Goal: Task Accomplishment & Management: Complete application form

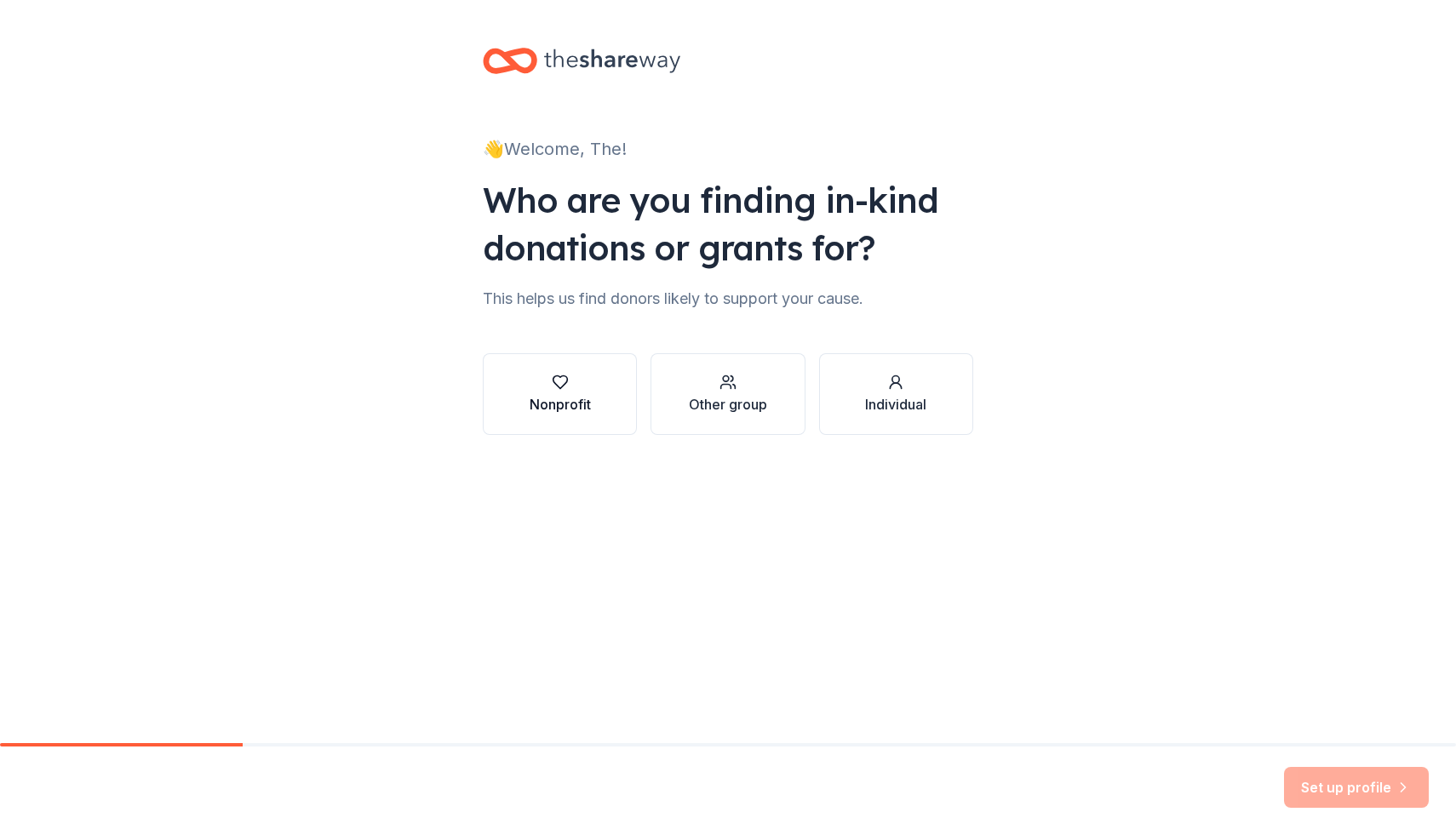
click at [574, 388] on div "button" at bounding box center [560, 381] width 61 height 17
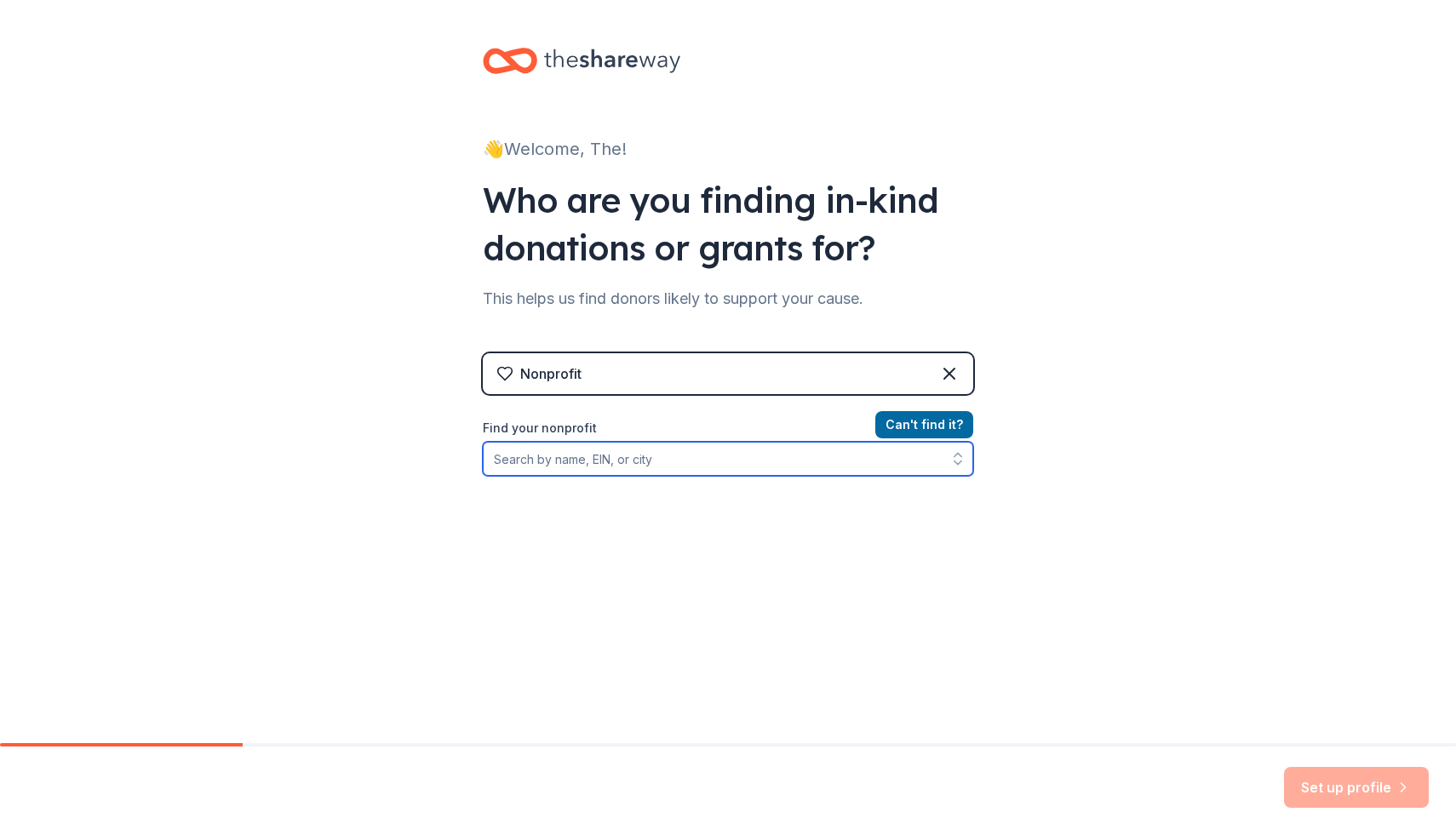
click at [612, 457] on input "Find your nonprofit" at bounding box center [727, 458] width 490 height 34
type input "the final ministry"
click at [627, 457] on input "the final ministry" at bounding box center [727, 458] width 490 height 34
drag, startPoint x: 654, startPoint y: 457, endPoint x: 379, endPoint y: 426, distance: 276.7
click at [379, 426] on div "👋 Welcome, The! Who are you finding in-kind donations or grants for? This helps…" at bounding box center [728, 363] width 1456 height 728
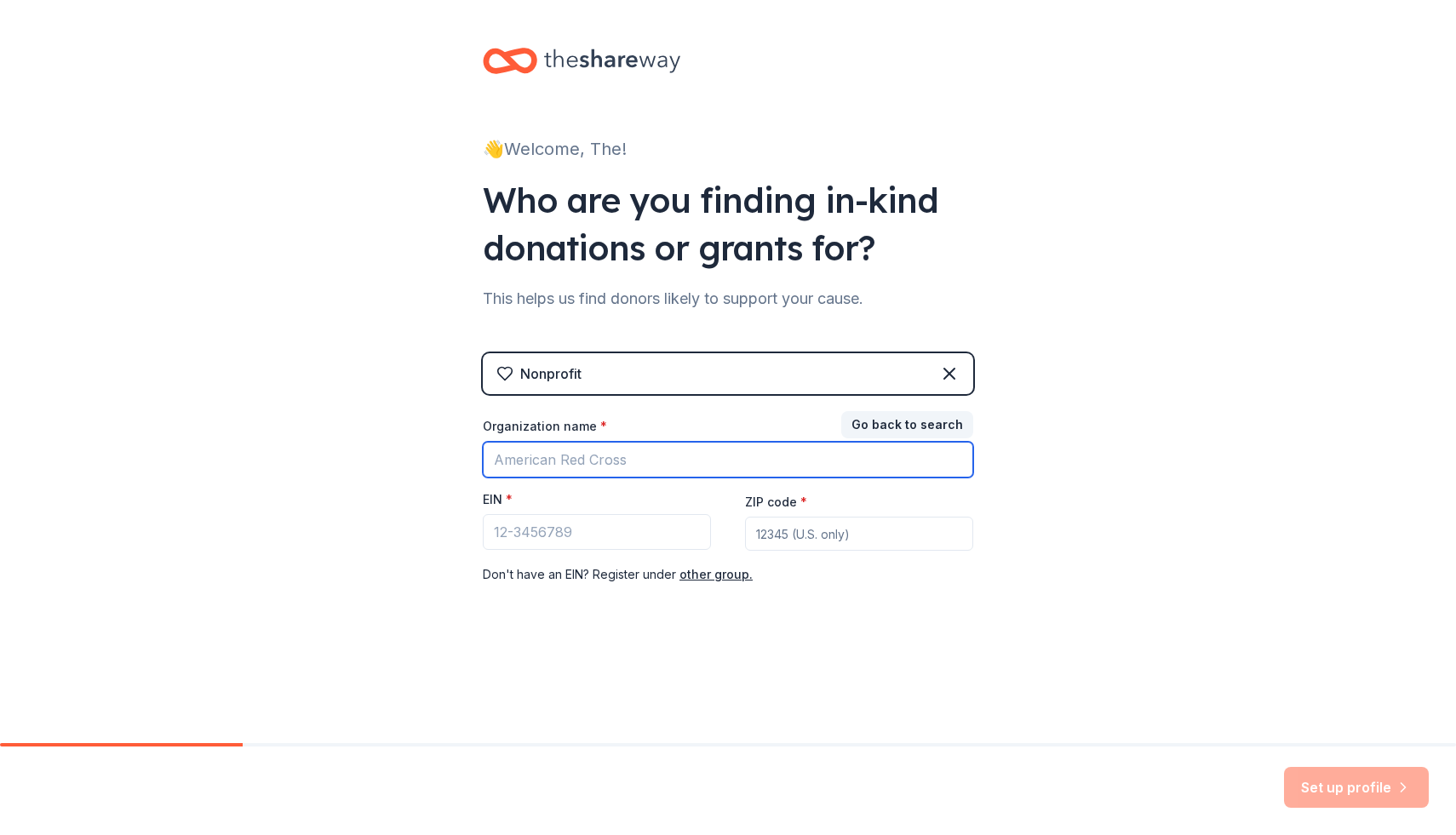
click at [579, 463] on input "Organization name *" at bounding box center [727, 459] width 490 height 35
type input "the final ministry"
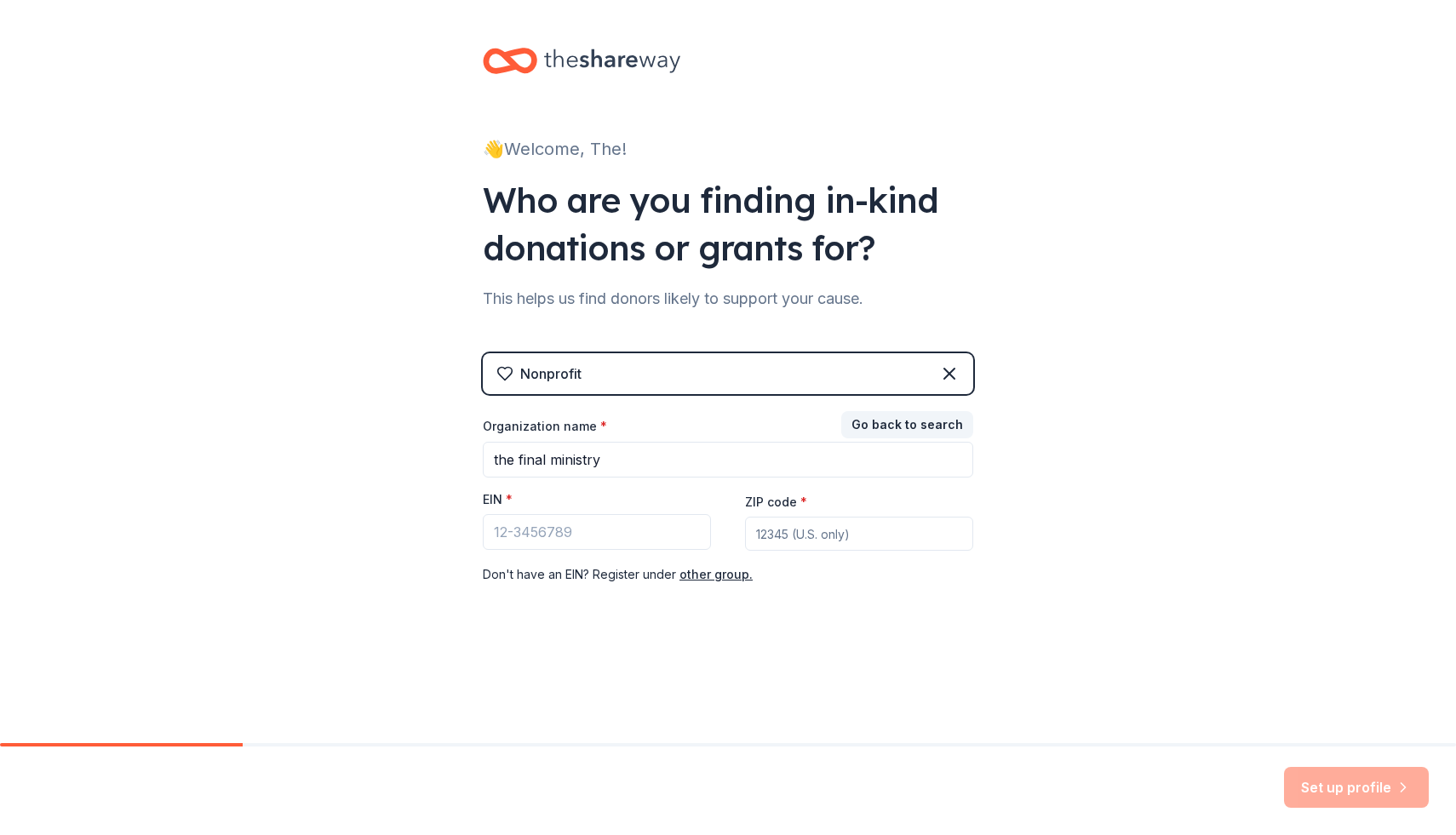
click at [755, 613] on div "Nonprofit Go back to search Organization name * the final ministry EIN * ZIP co…" at bounding box center [727, 486] width 490 height 266
click at [787, 552] on div "Organization name * the final ministry EIN * ZIP code * Don ' t have an EIN? Re…" at bounding box center [727, 501] width 490 height 167
click at [793, 530] on input "ZIP code *" at bounding box center [858, 534] width 228 height 34
type input "12553"
click at [638, 532] on input "EIN *" at bounding box center [596, 532] width 228 height 35
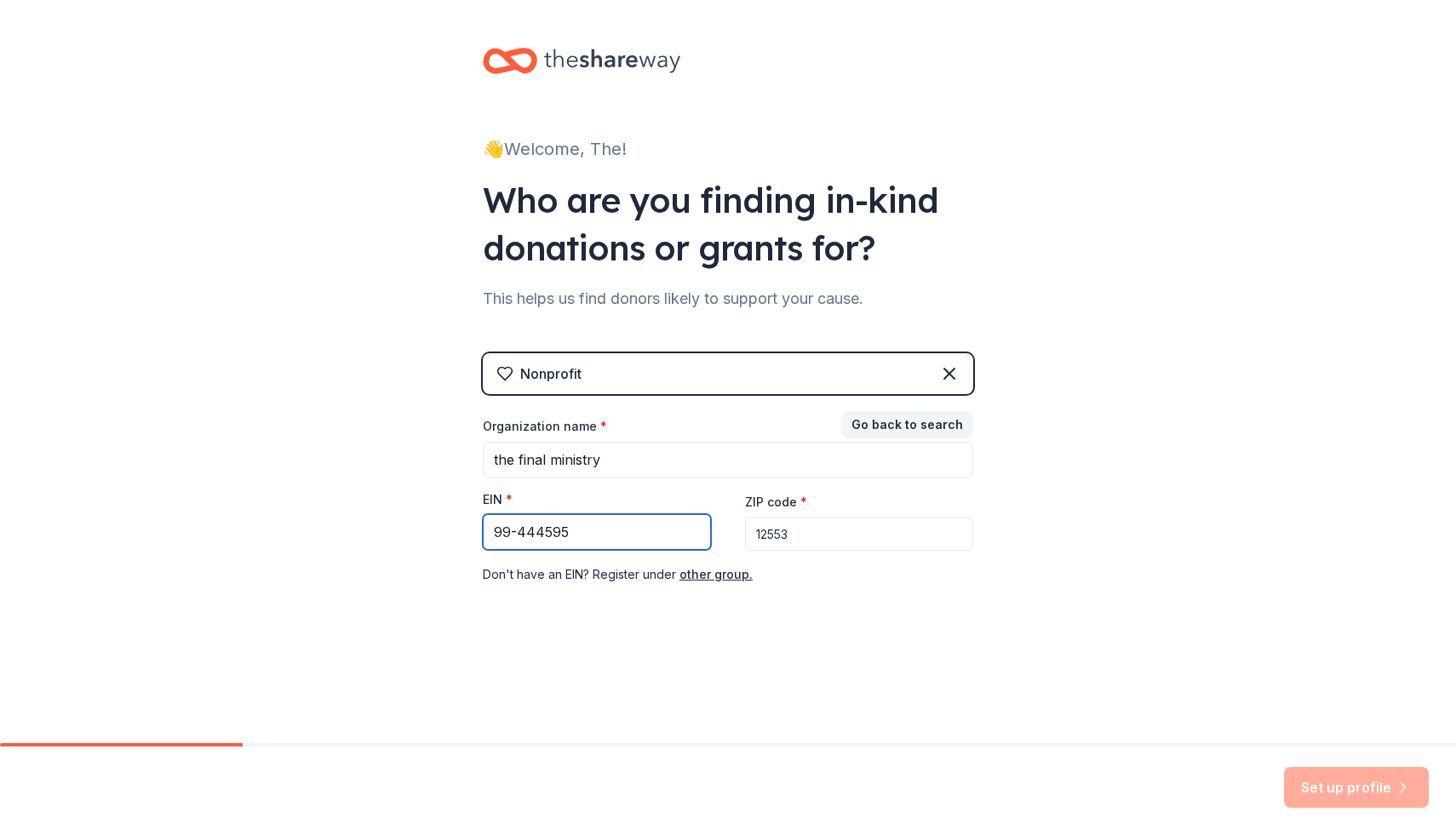
type input "99-444595"
click at [1151, 693] on div "👋 Welcome, The! Who are you finding in-kind donations or grants for? This helps…" at bounding box center [728, 350] width 1456 height 700
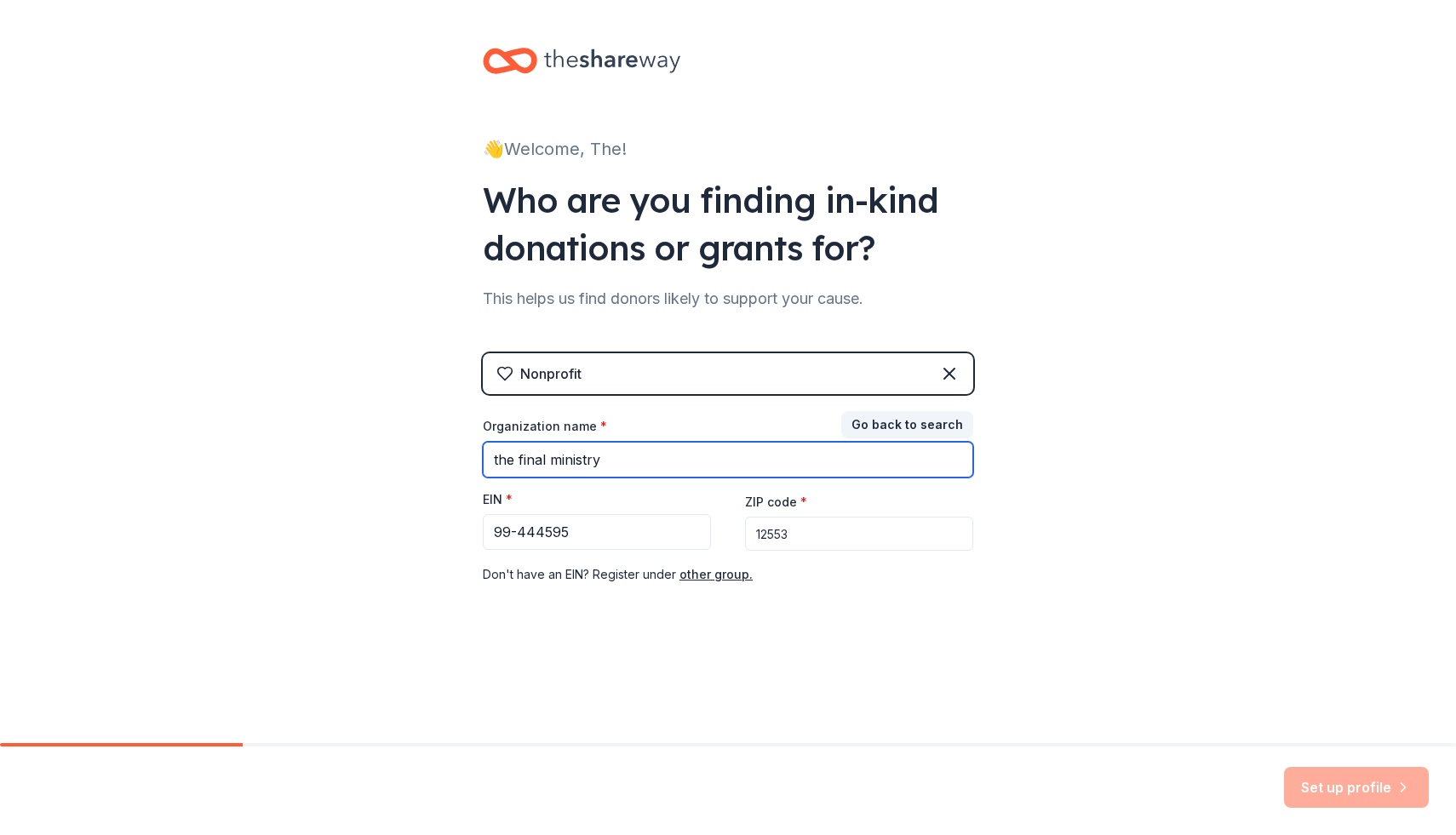
click at [835, 459] on input "the final ministry" at bounding box center [727, 459] width 490 height 35
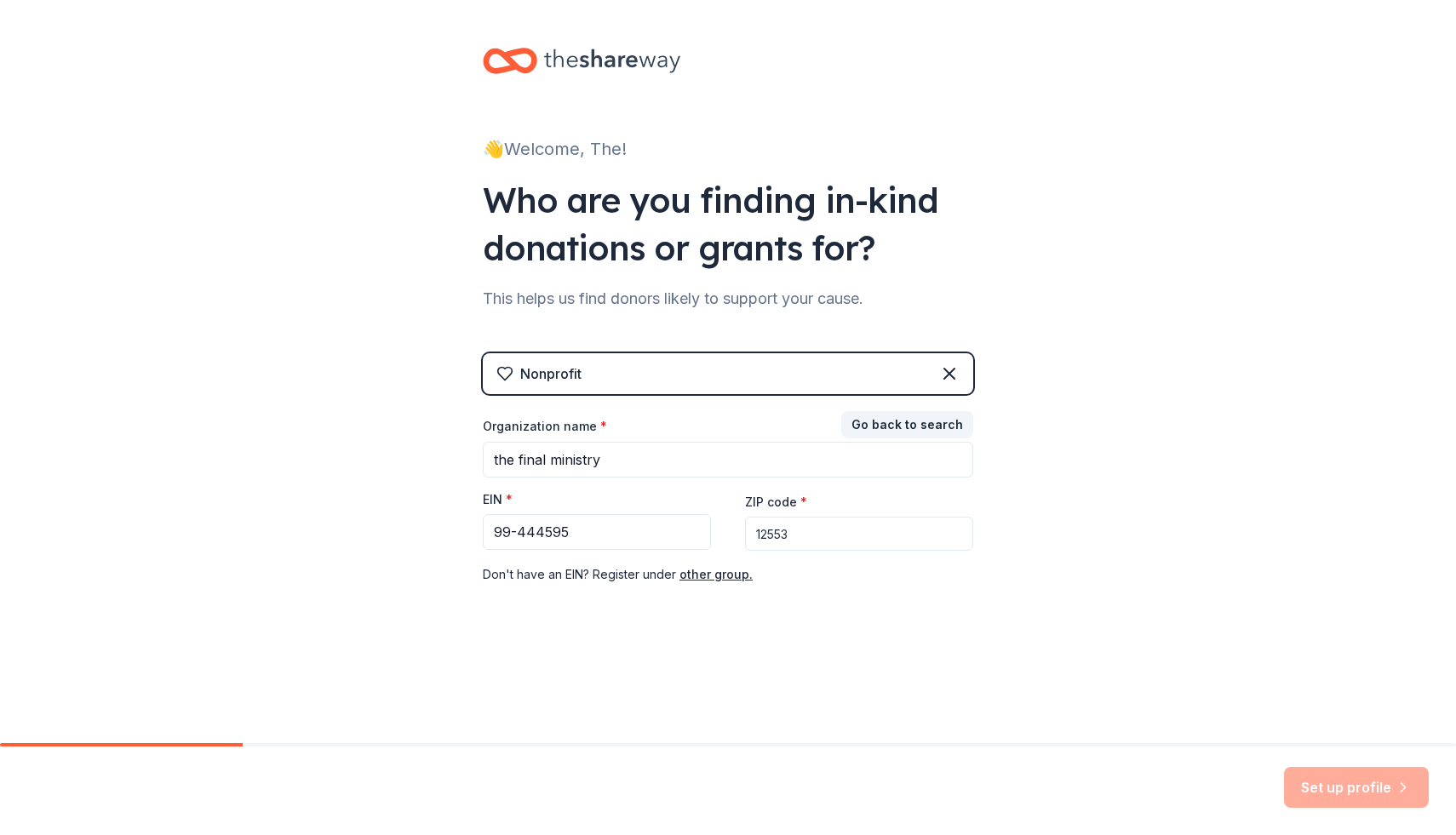
click at [930, 619] on div "👋 Welcome, The! Who are you finding in-kind donations or grants for? This helps…" at bounding box center [728, 350] width 544 height 700
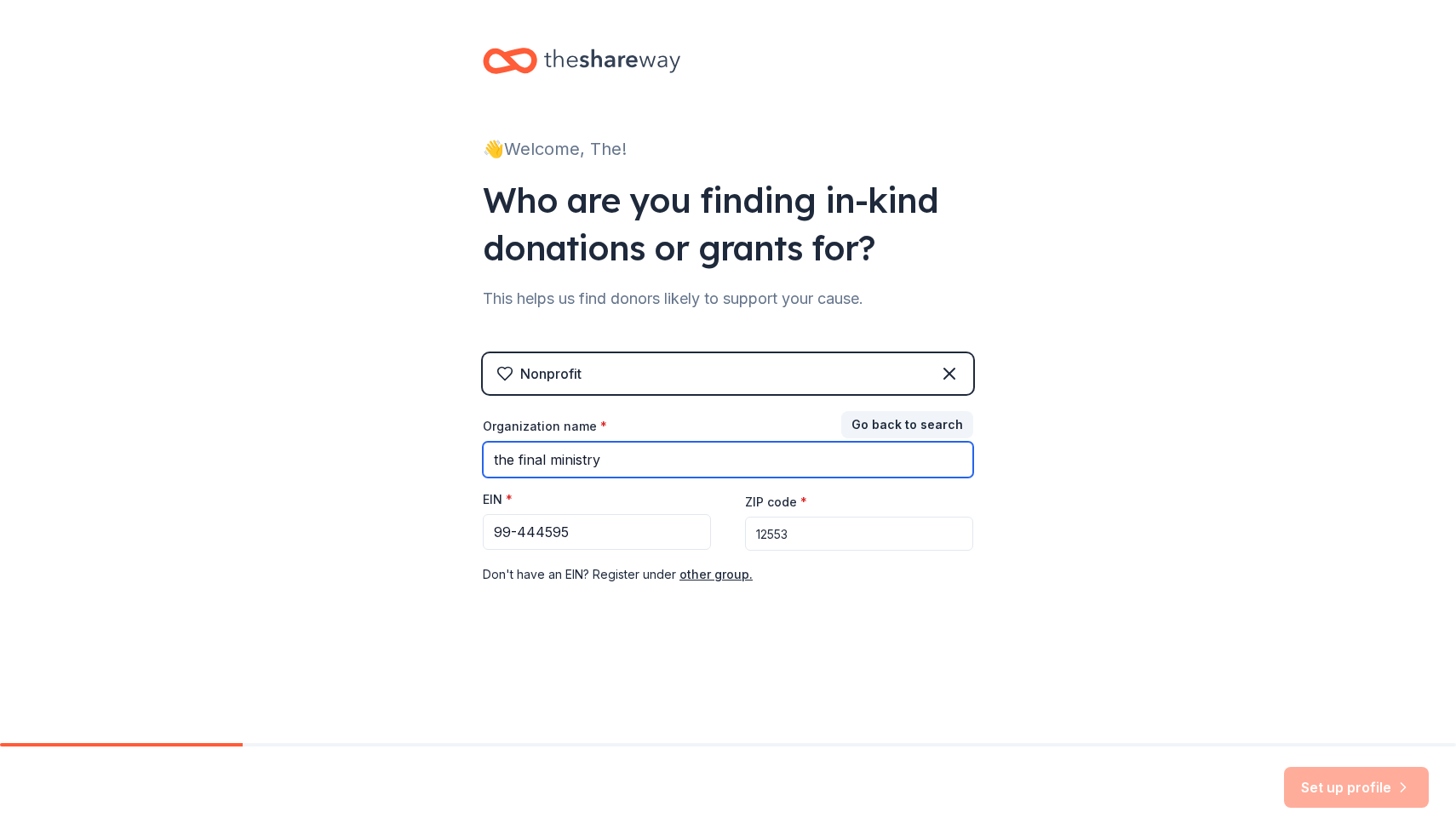
click at [650, 463] on input "the final ministry" at bounding box center [727, 459] width 490 height 35
click at [499, 459] on input "the final ministry" at bounding box center [727, 459] width 490 height 35
click at [527, 461] on input "The final ministry" at bounding box center [727, 459] width 490 height 35
click at [571, 462] on input "The Final ministry" at bounding box center [727, 459] width 490 height 35
type input "The Final Ministry"
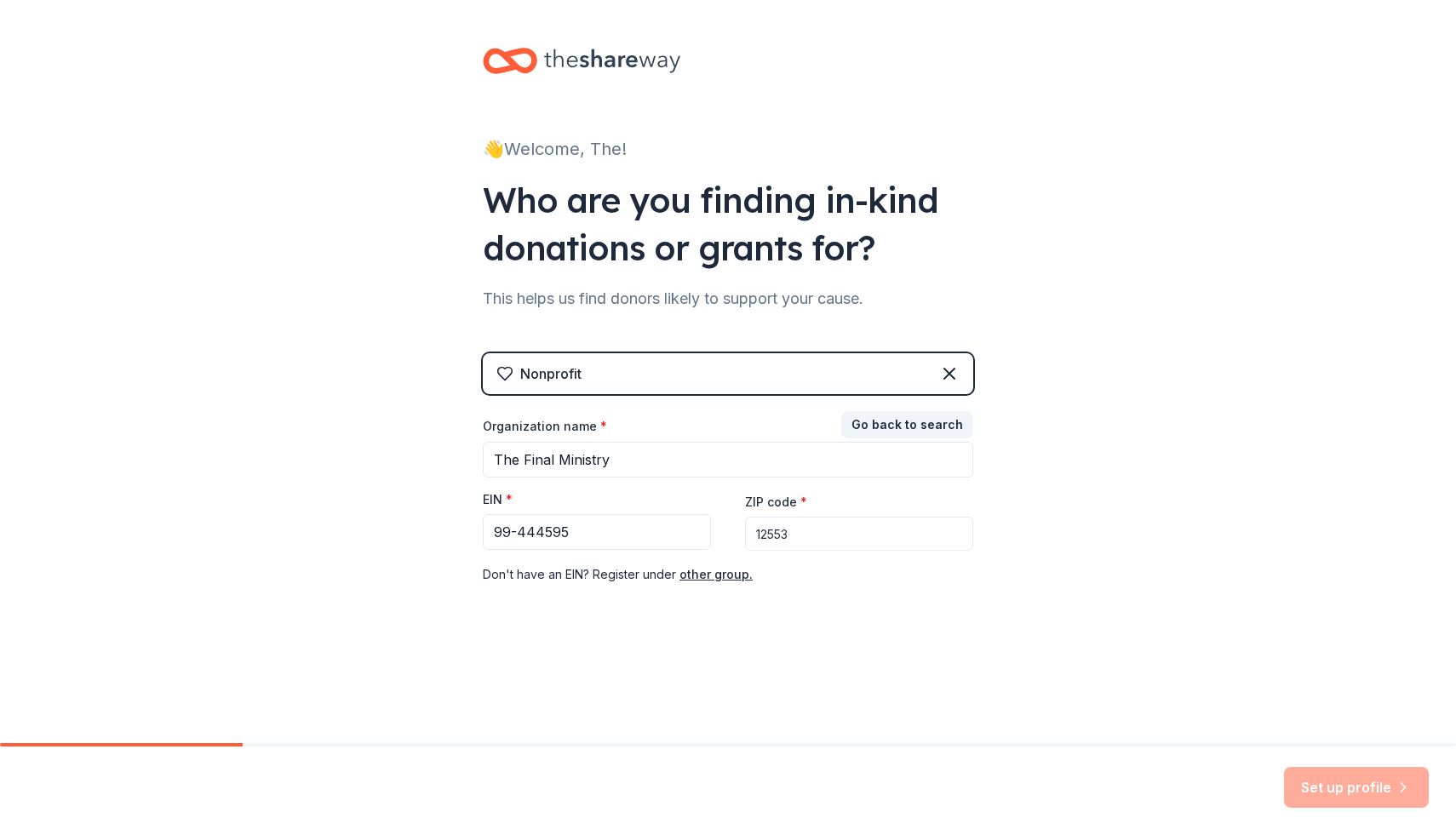
click at [1063, 455] on div "👋 Welcome, The! Who are you finding in-kind donations or grants for? This helps…" at bounding box center [728, 350] width 1456 height 700
click at [518, 532] on input "99-444595" at bounding box center [596, 532] width 228 height 35
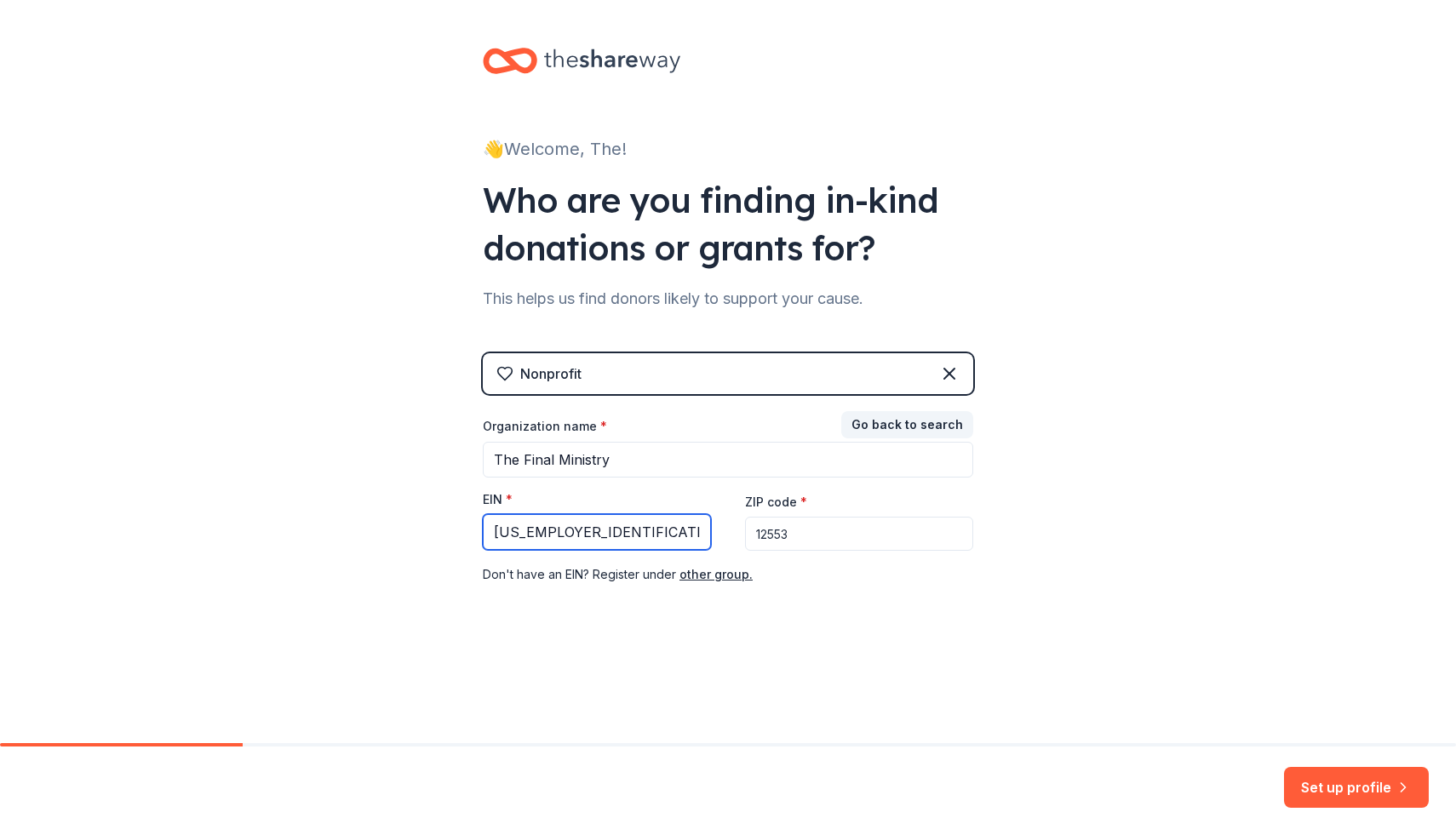
type input "[US_EMPLOYER_IDENTIFICATION_NUMBER]"
click at [813, 670] on div "👋 Welcome, The! Who are you finding in-kind donations or grants for? This helps…" at bounding box center [728, 350] width 544 height 700
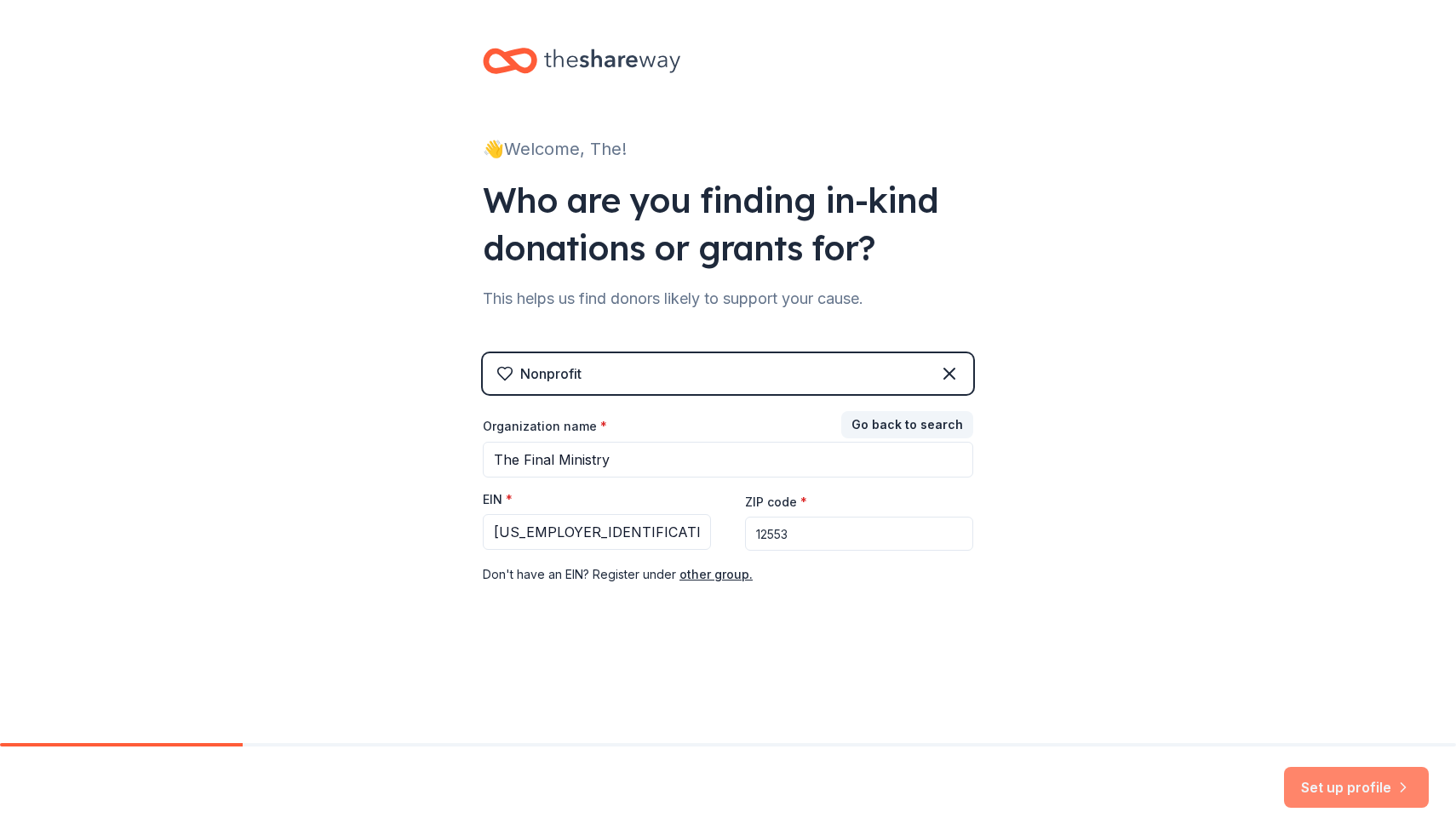
click at [1336, 784] on button "Set up profile" at bounding box center [1356, 787] width 145 height 41
click at [905, 423] on button "Go back to search" at bounding box center [906, 425] width 132 height 27
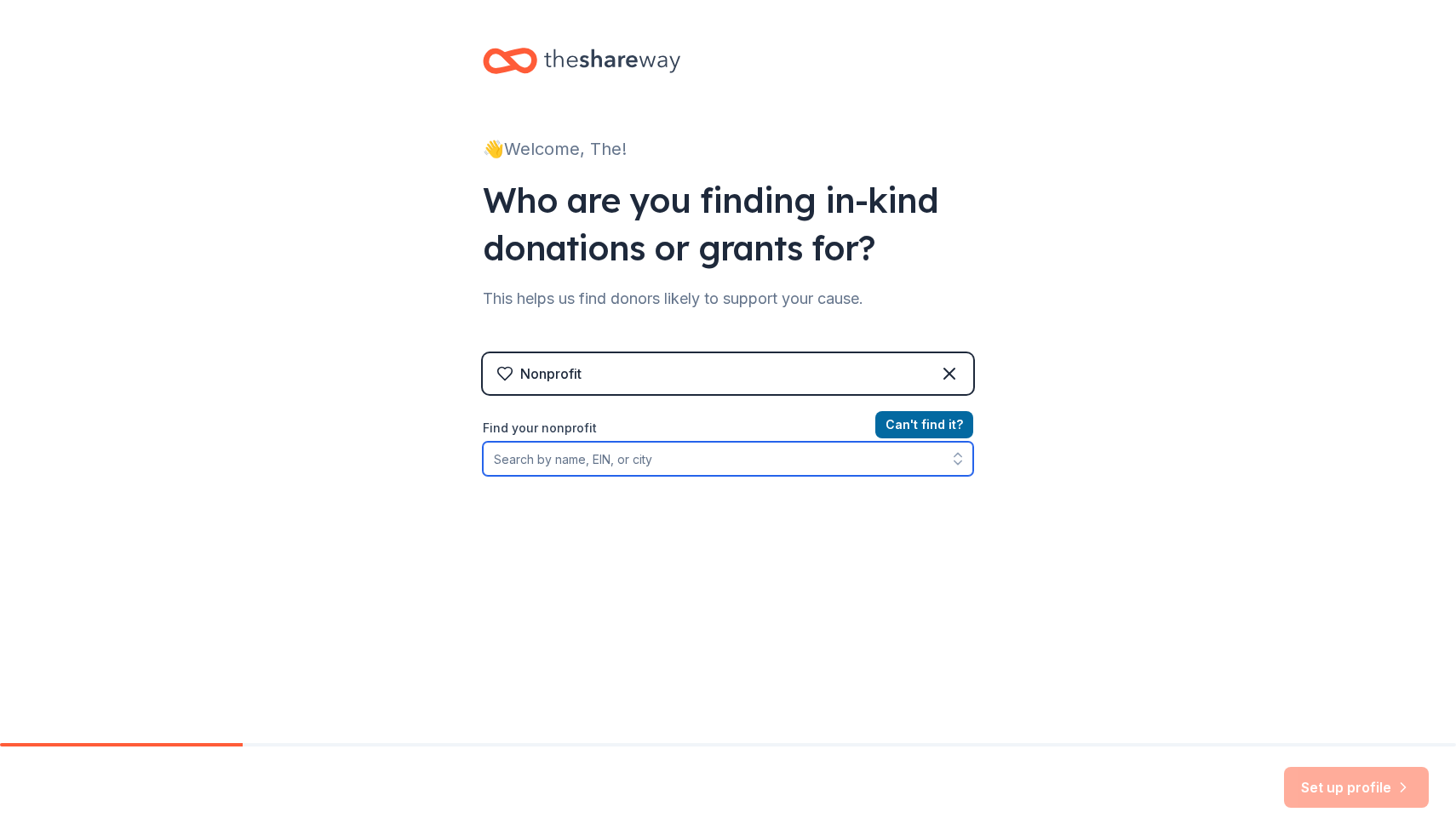
click at [699, 457] on input "Find your nonprofit" at bounding box center [727, 458] width 490 height 34
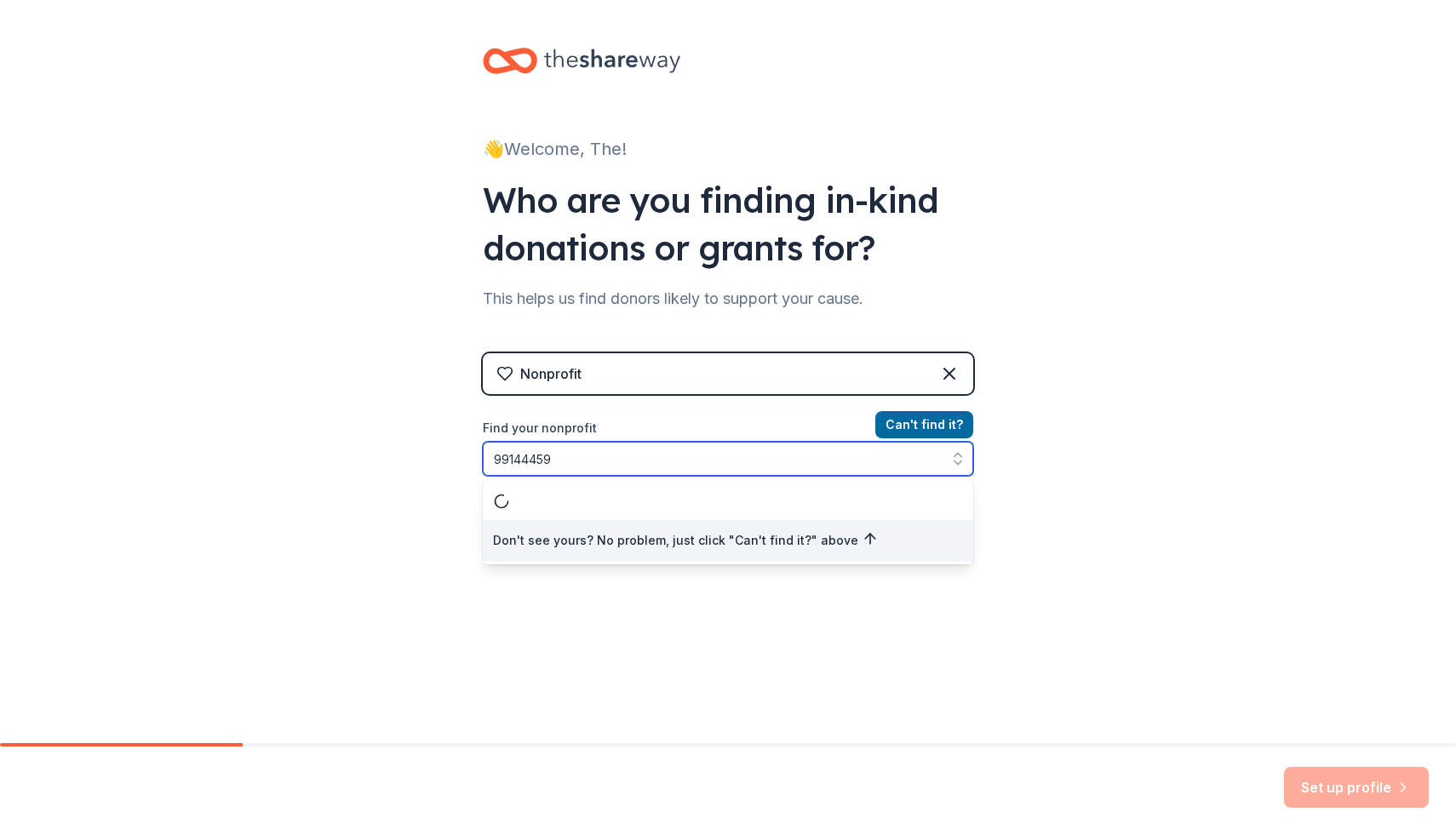
type input "991444595"
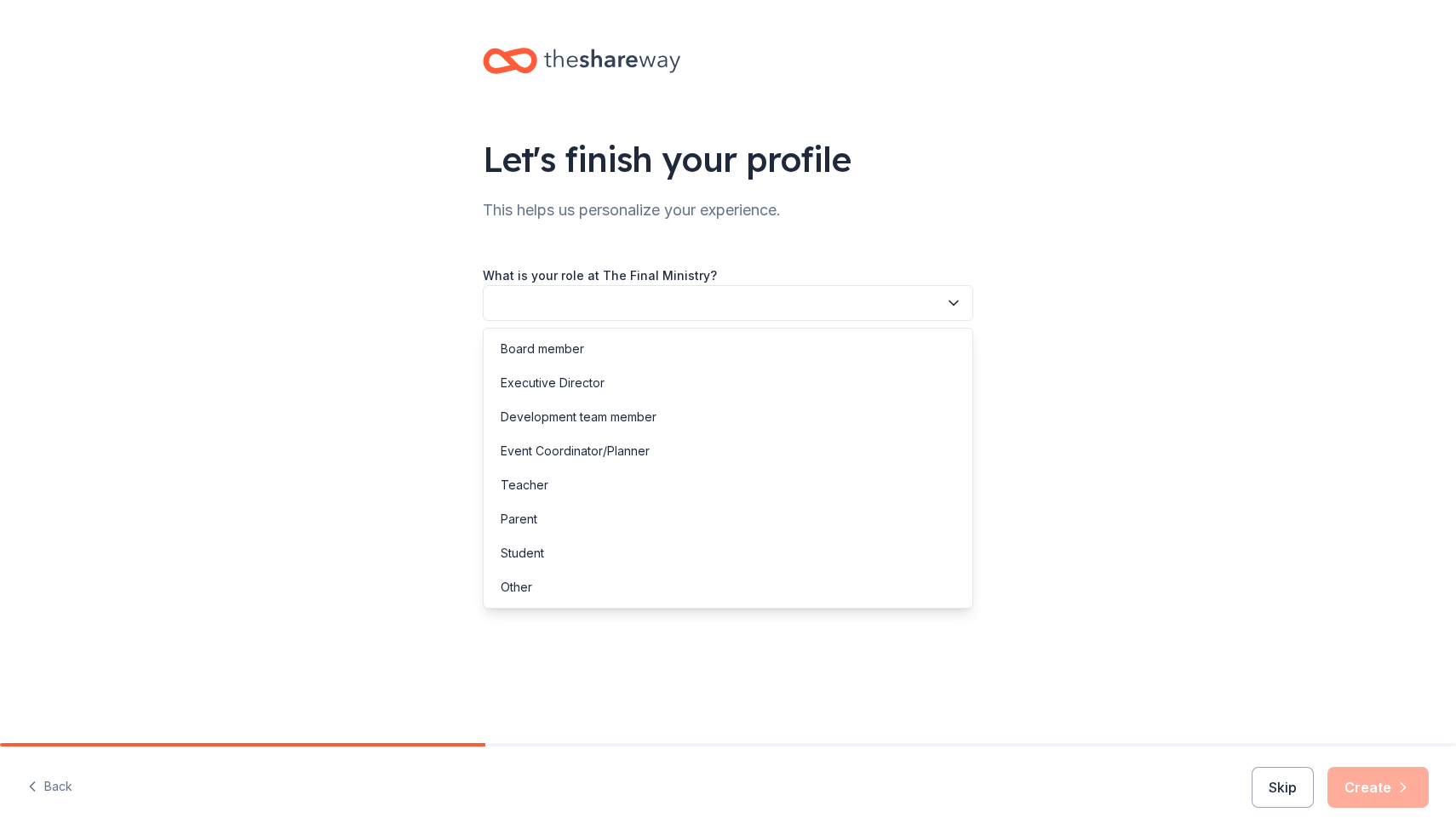
click at [670, 303] on button "button" at bounding box center [727, 303] width 490 height 35
click at [565, 384] on div "Executive Director" at bounding box center [552, 382] width 104 height 20
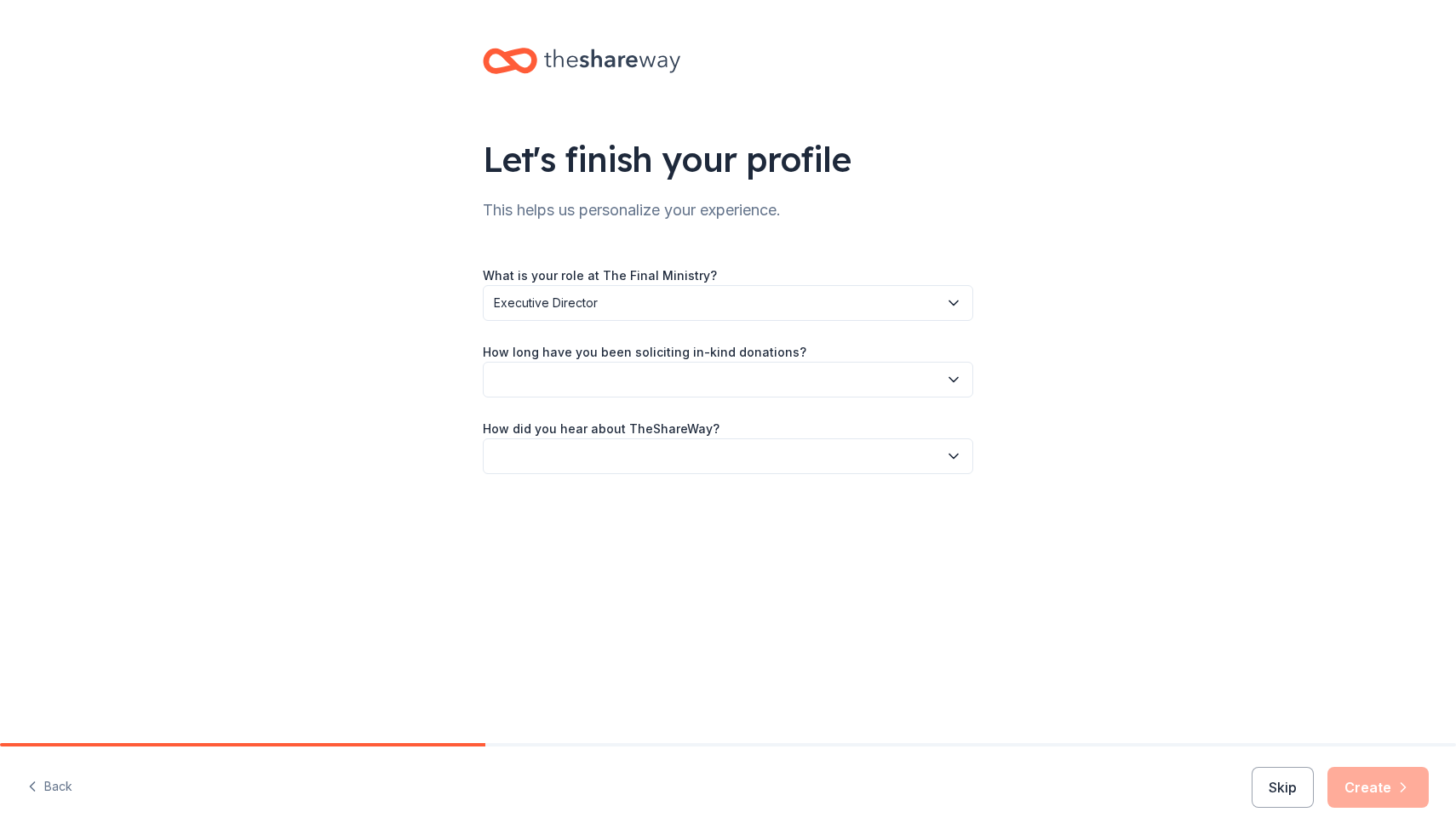
click at [584, 382] on button "button" at bounding box center [727, 379] width 490 height 35
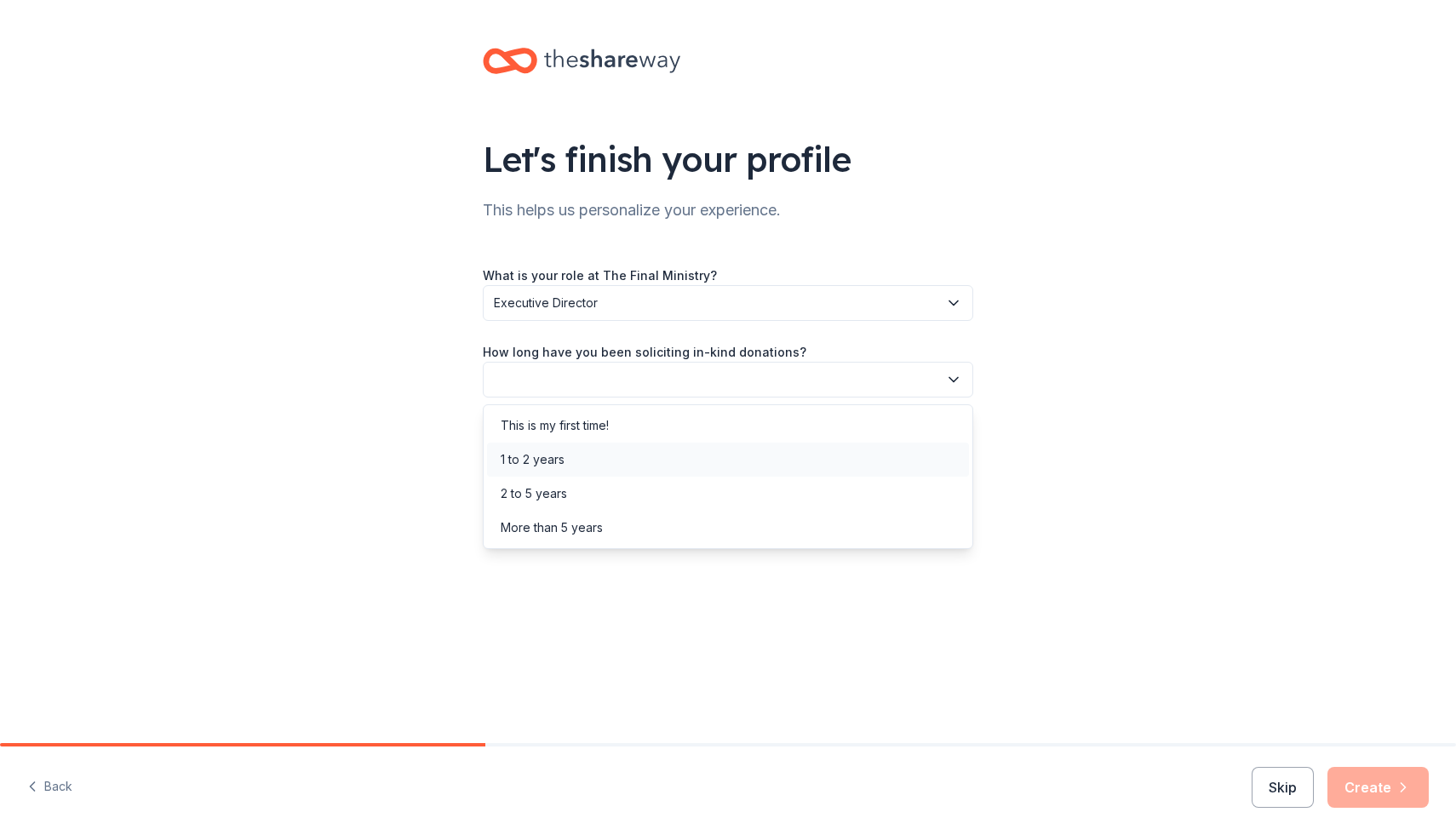
click at [528, 458] on div "1 to 2 years" at bounding box center [532, 459] width 64 height 20
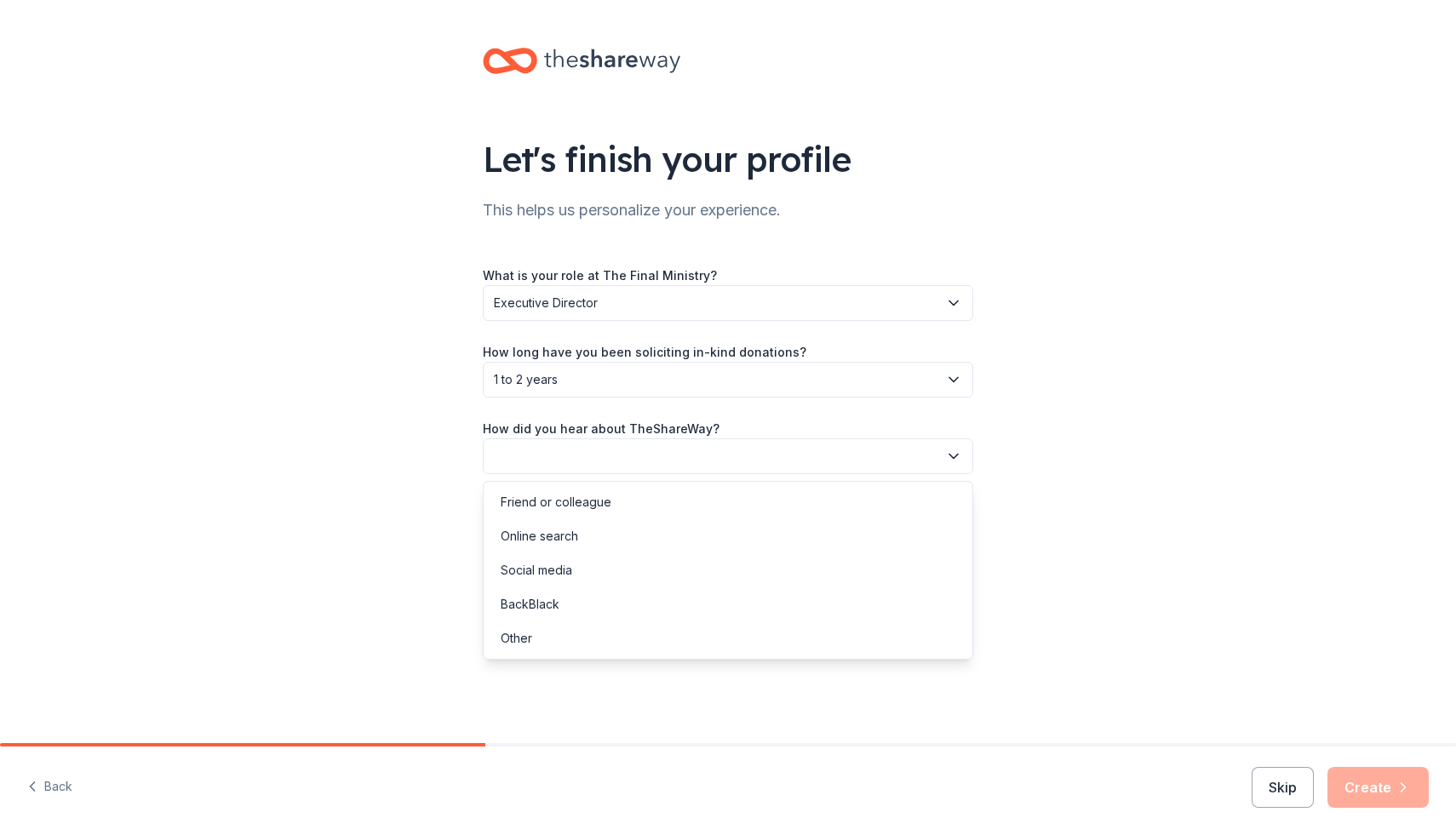
click at [612, 457] on button "button" at bounding box center [727, 456] width 490 height 35
click at [561, 538] on div "Online search" at bounding box center [538, 535] width 77 height 20
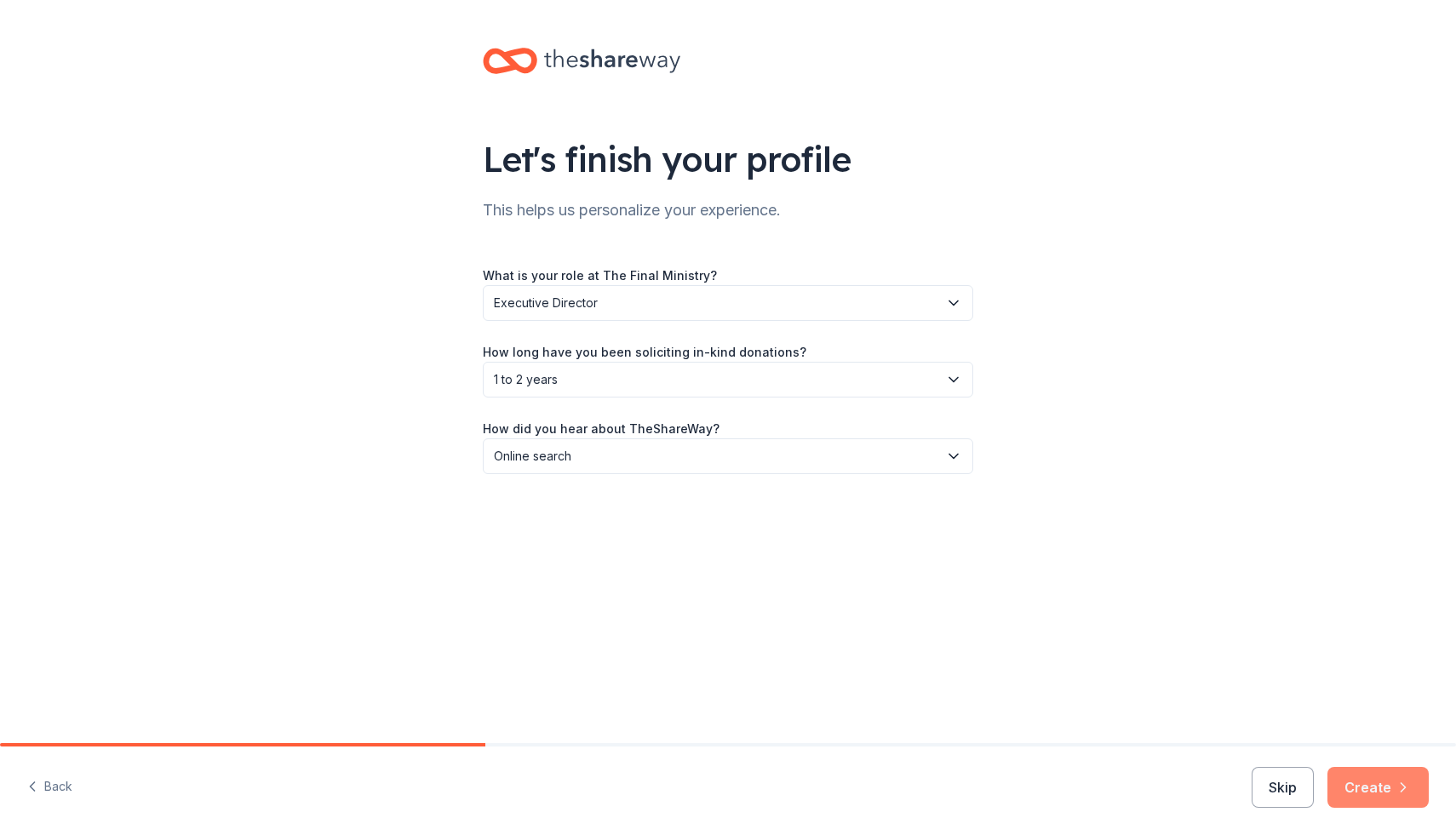
click at [1366, 790] on button "Create" at bounding box center [1378, 787] width 101 height 41
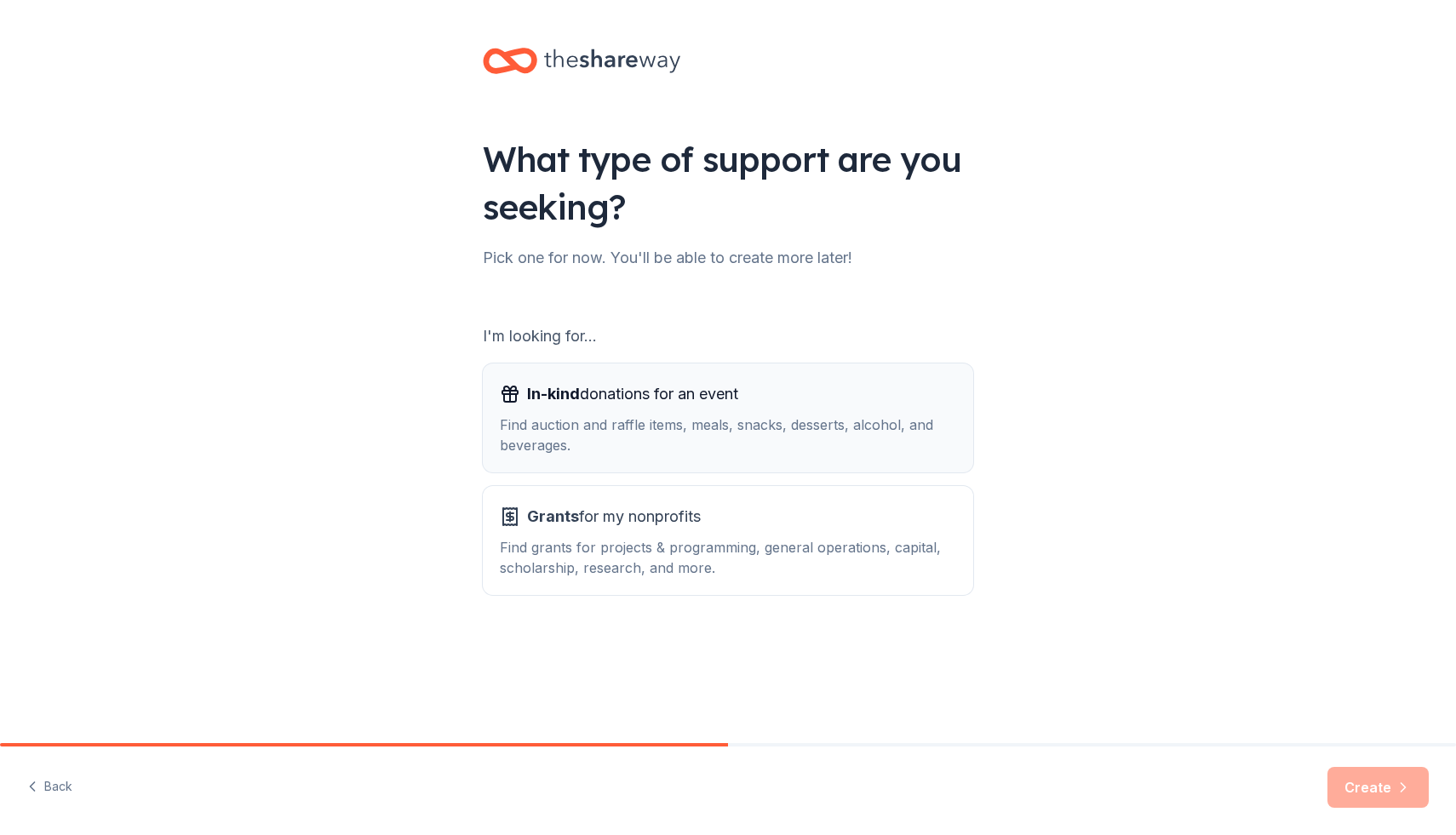
click at [610, 425] on div "Find auction and raffle items, meals, snacks, desserts, alcohol, and beverages." at bounding box center [727, 434] width 457 height 41
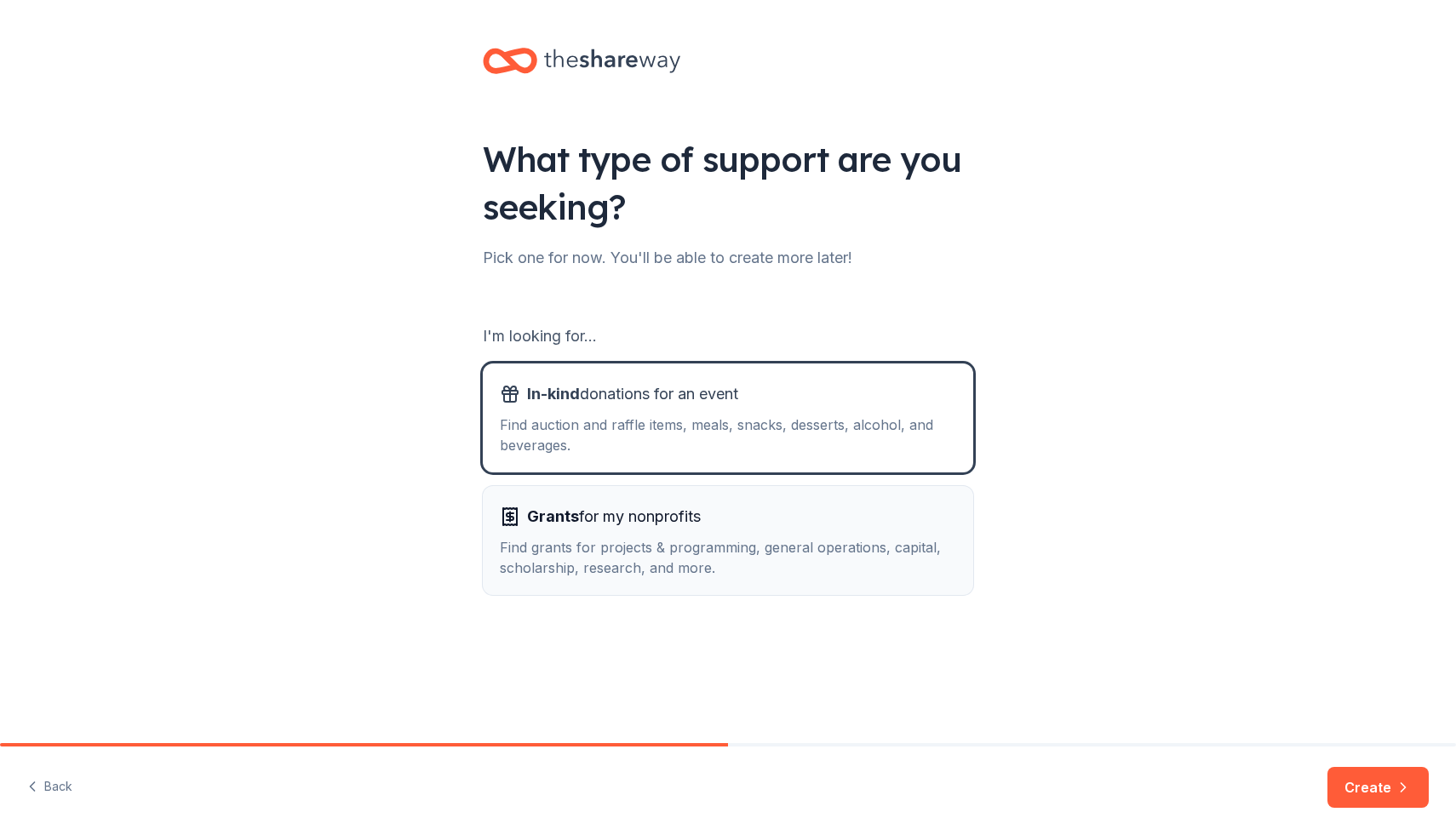
click at [581, 553] on div "Find grants for projects & programming, general operations, capital, scholarshi…" at bounding box center [727, 558] width 457 height 41
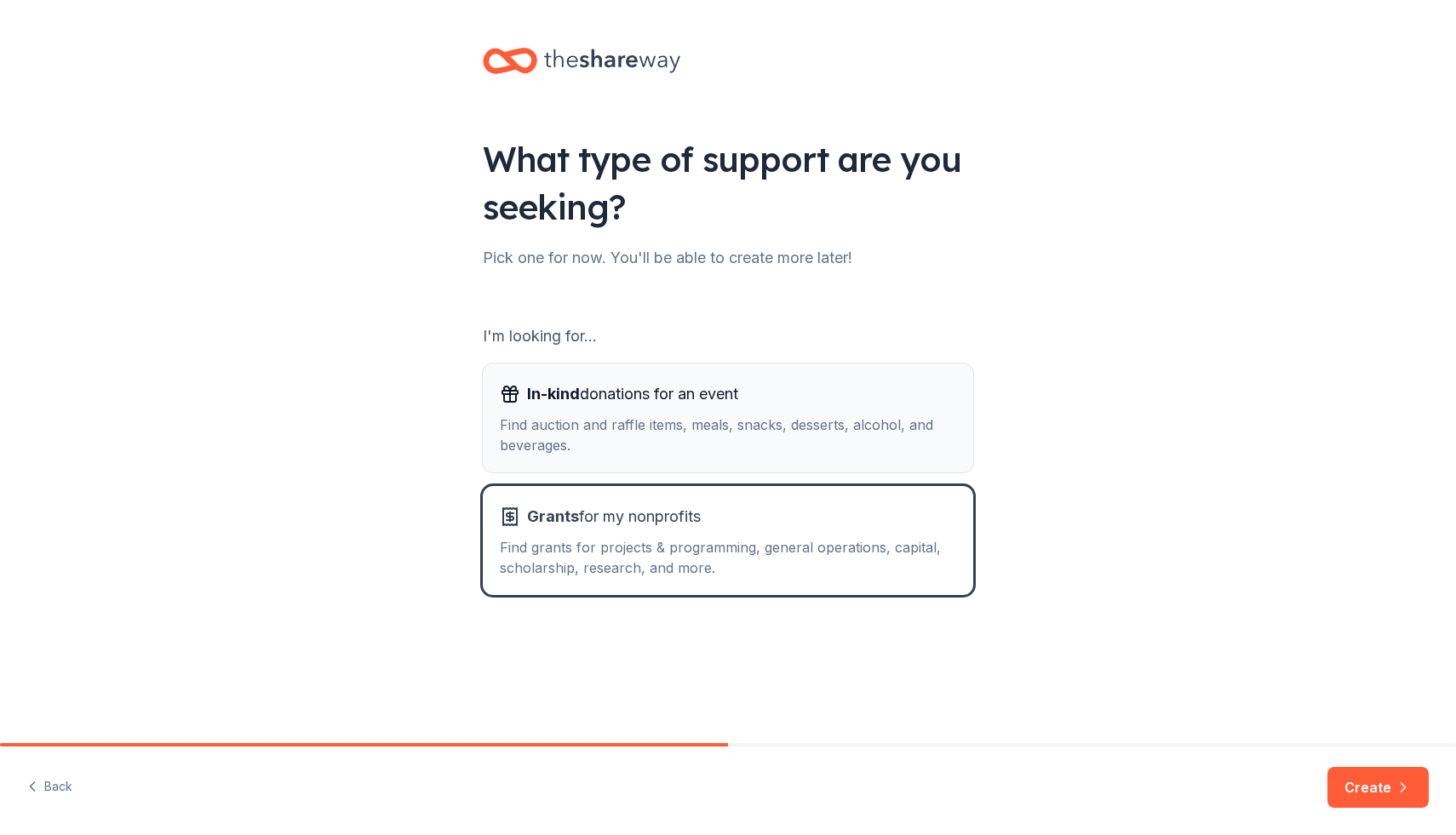
click at [642, 411] on div "In-kind donations for an event Find auction and raffle items, meals, snacks, de…" at bounding box center [727, 418] width 457 height 74
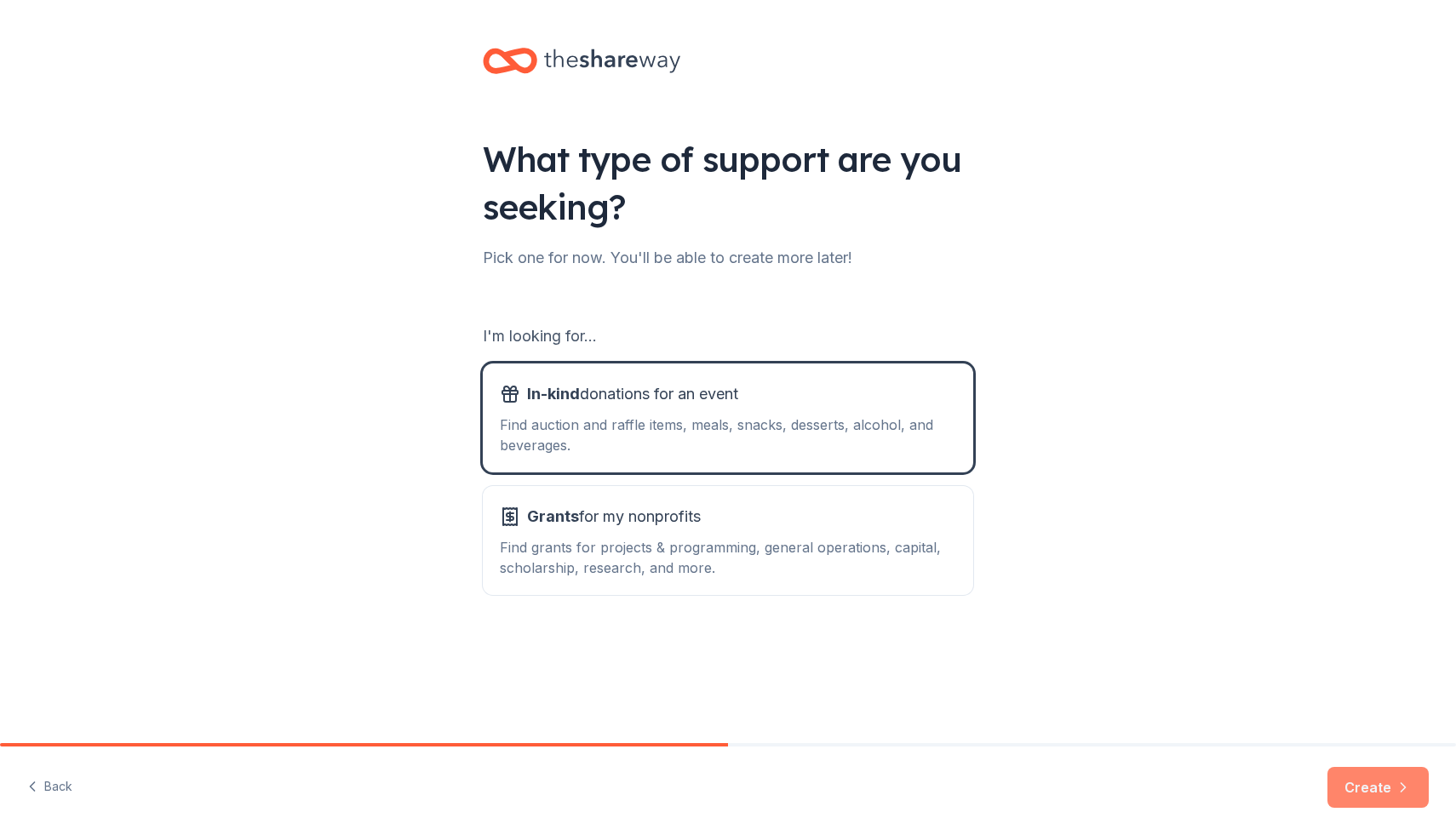
click at [1349, 784] on button "Create" at bounding box center [1378, 787] width 101 height 41
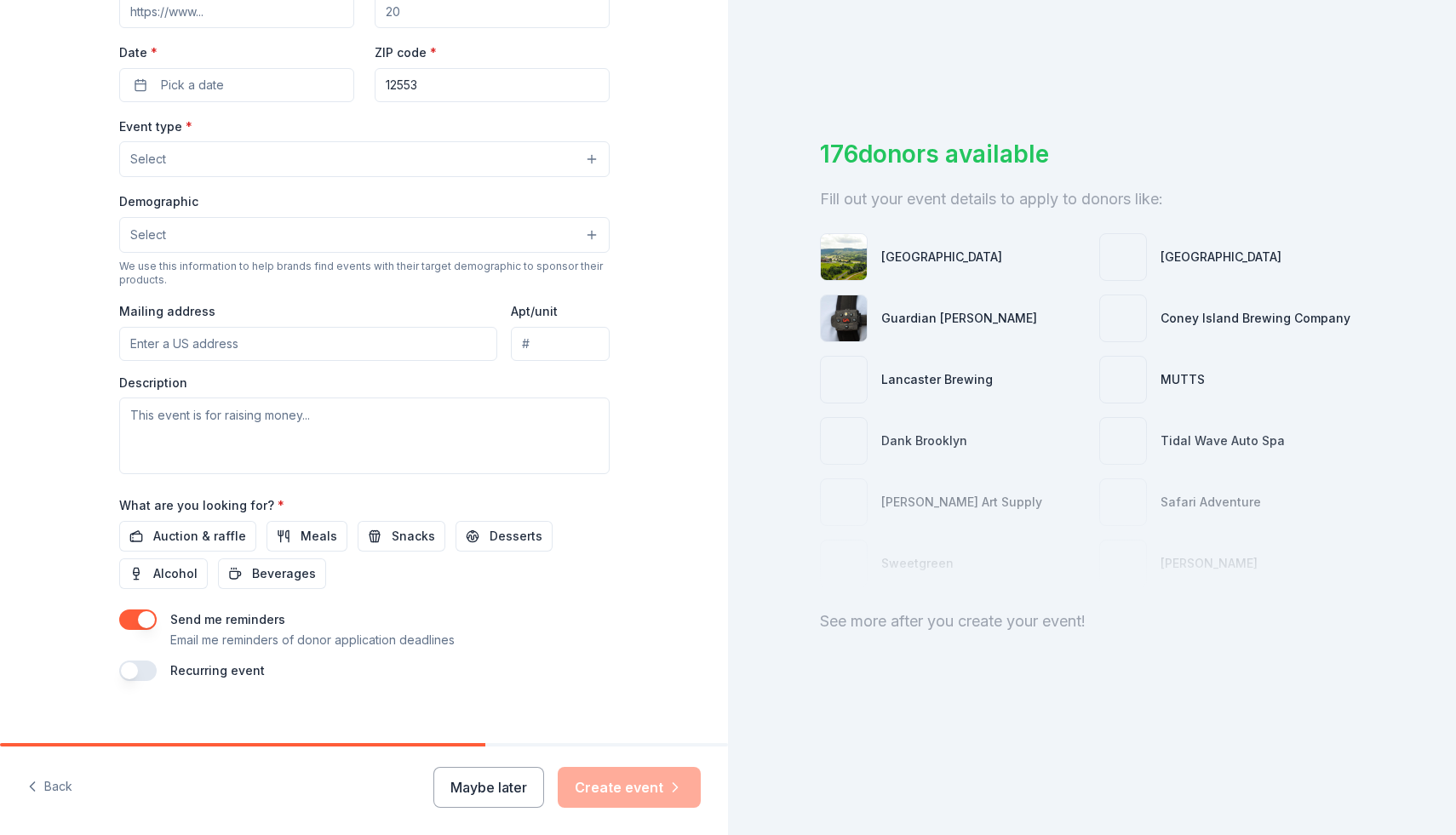
scroll to position [369, 0]
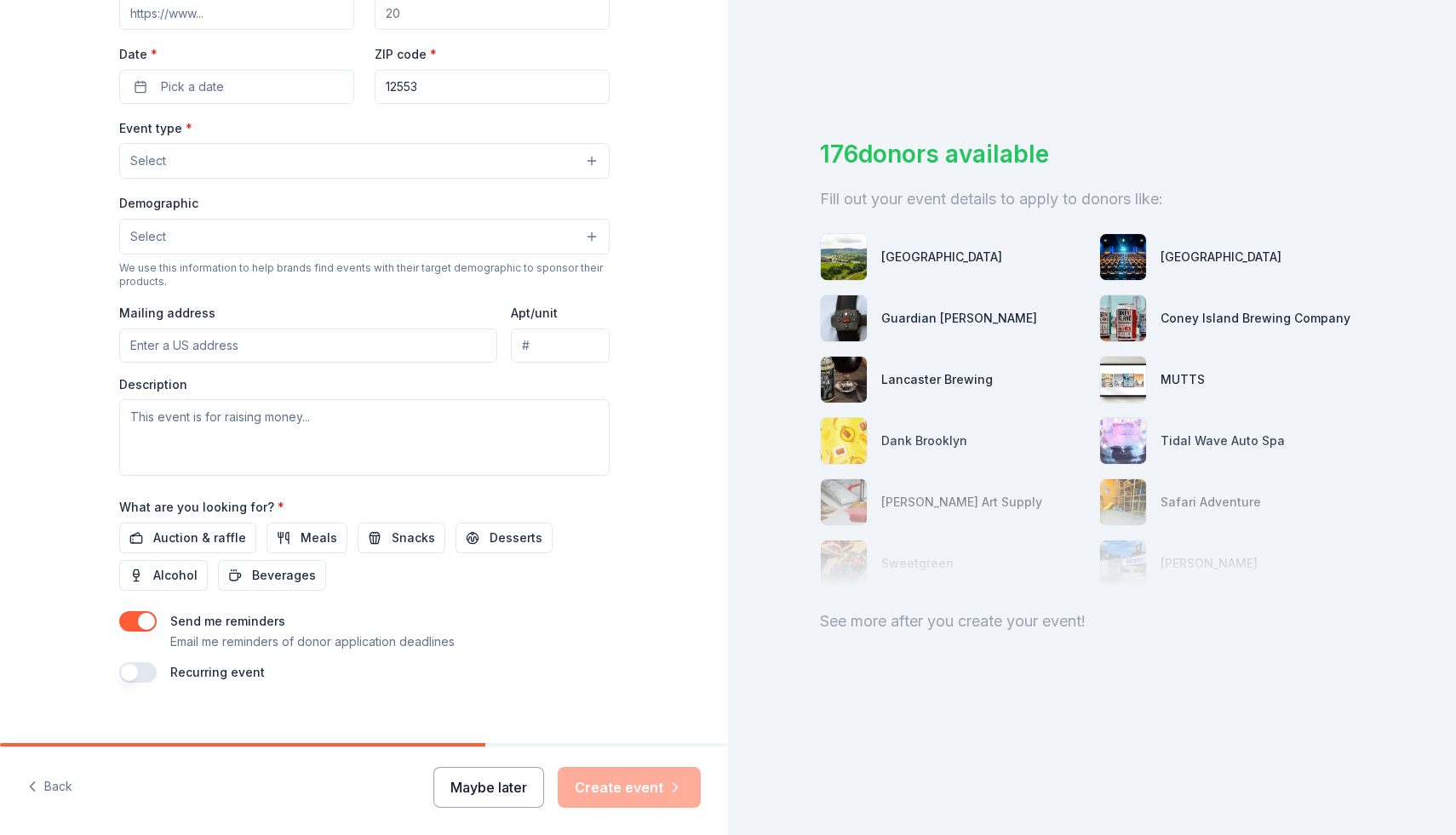
click at [488, 787] on button "Maybe later" at bounding box center [489, 787] width 111 height 41
